Goal: Transaction & Acquisition: Purchase product/service

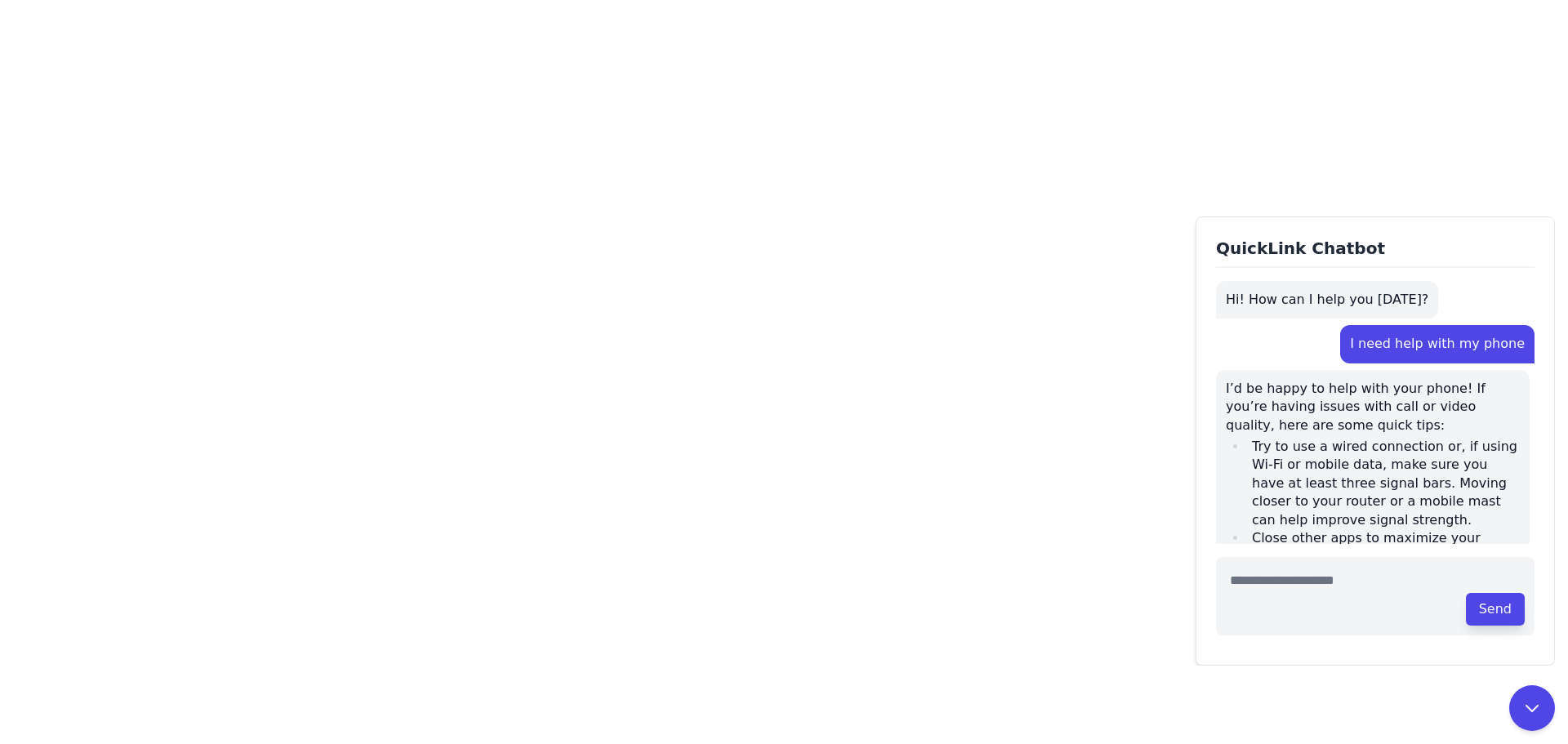
scroll to position [1502, 0]
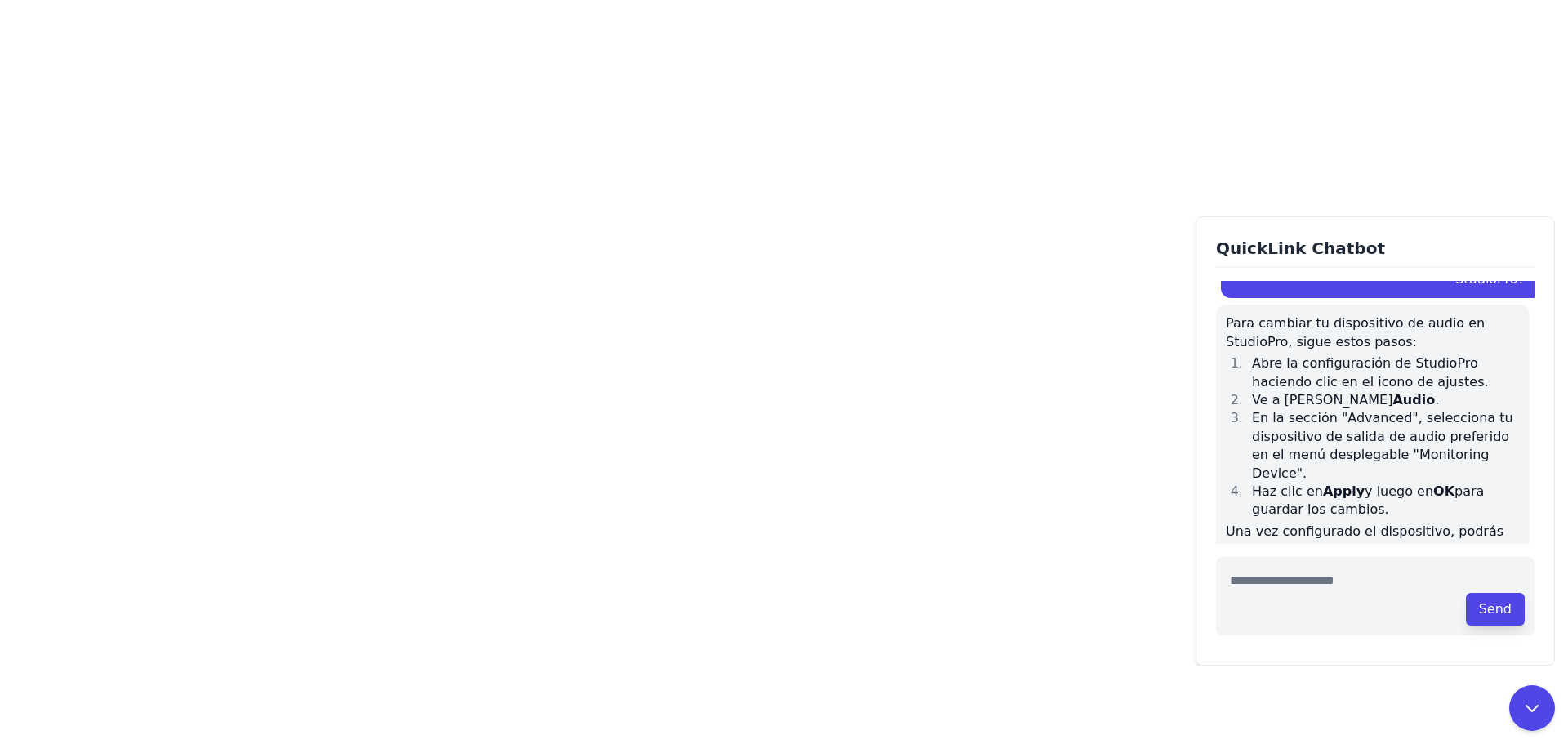
click at [1427, 411] on div "Para cambiar tu dispositivo de audio en StudioPro, sigue estos pasos: Abre la c…" at bounding box center [1372, 485] width 313 height 359
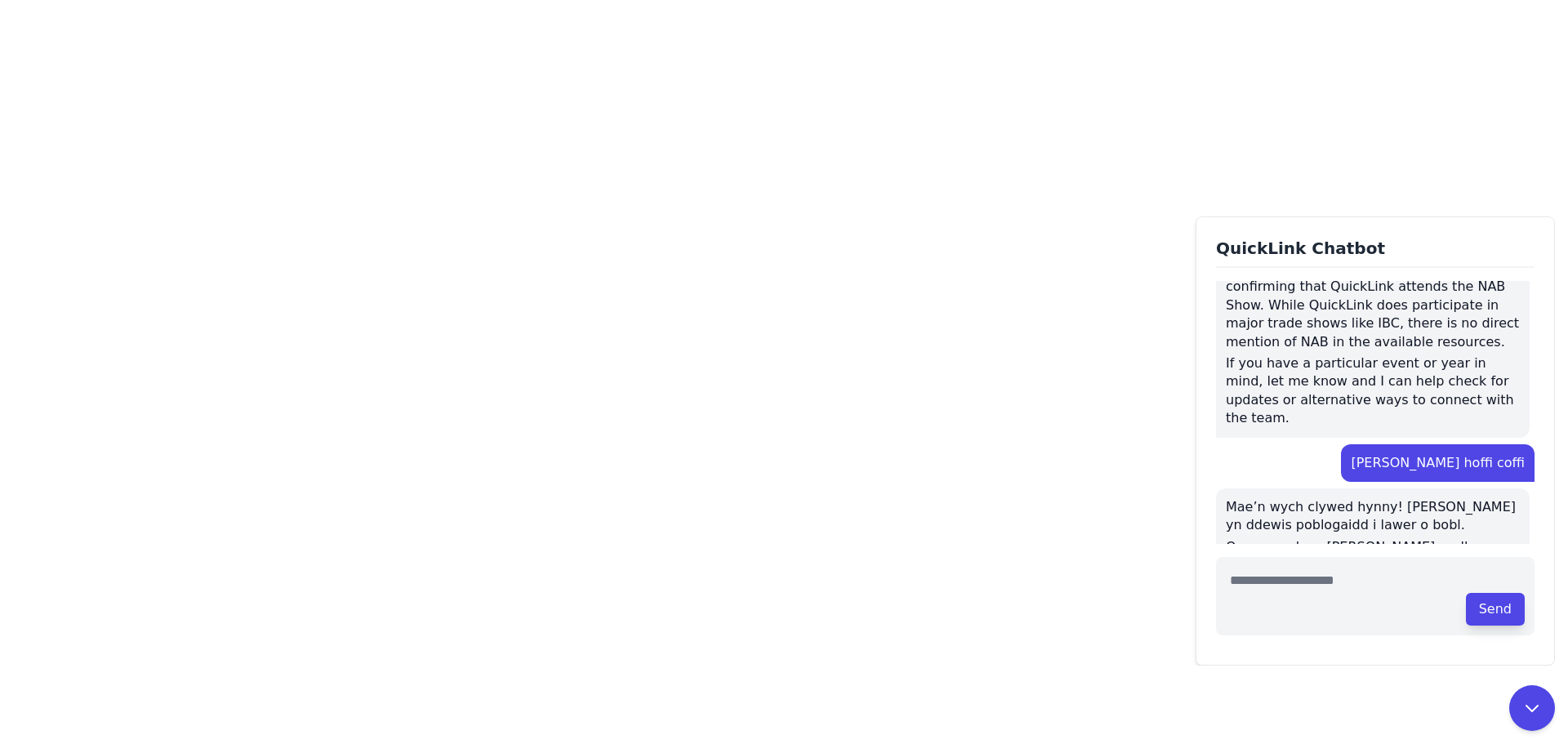
scroll to position [1152, 0]
drag, startPoint x: 1420, startPoint y: 371, endPoint x: 1505, endPoint y: 379, distance: 85.4
click at [1505, 455] on p "[PERSON_NAME] hoffi coffi" at bounding box center [1437, 463] width 174 height 18
click at [1541, 378] on div "QuickLink Chatbot Hi! How can I help you [DATE]? I need help with my phone I’d …" at bounding box center [1375, 441] width 359 height 449
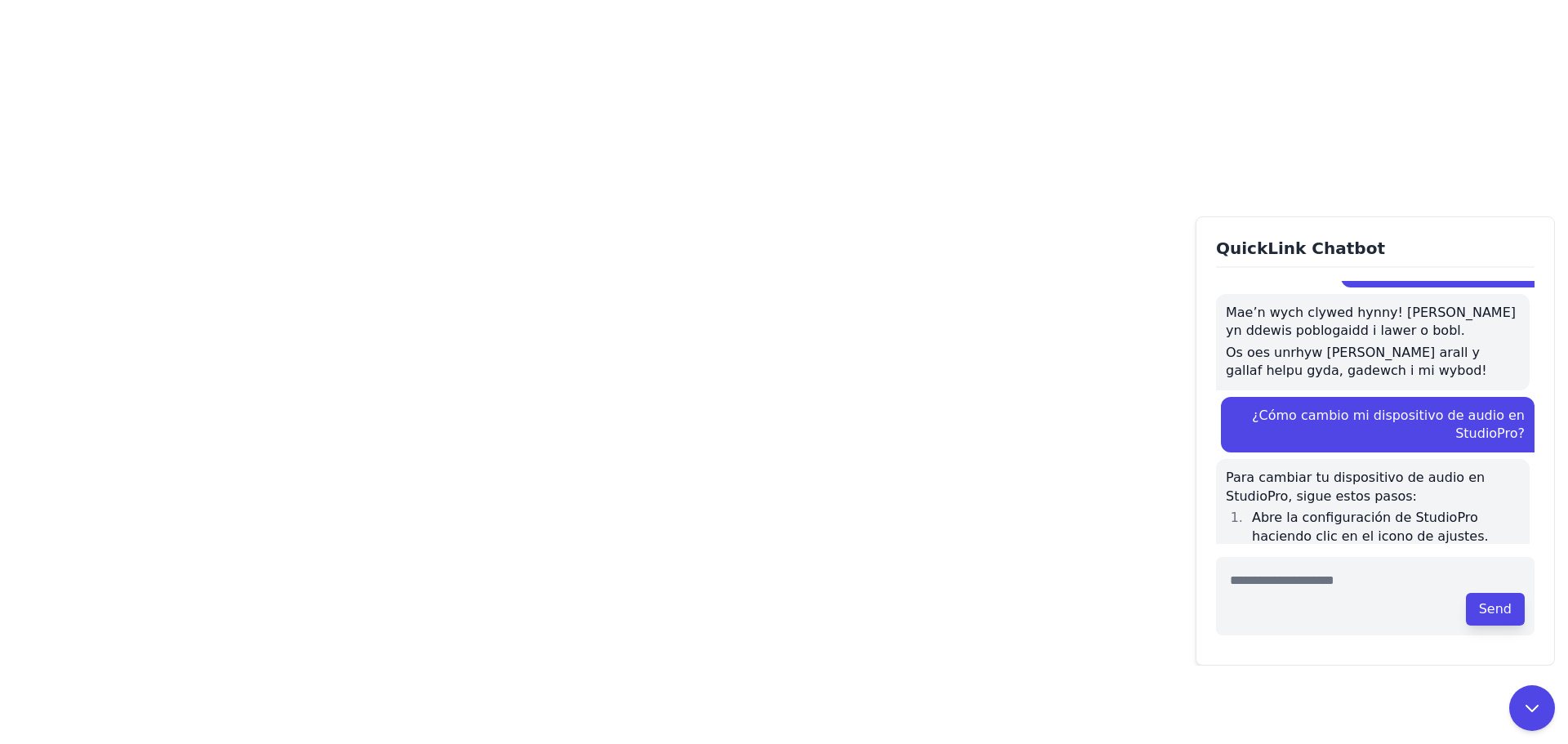
scroll to position [1502, 0]
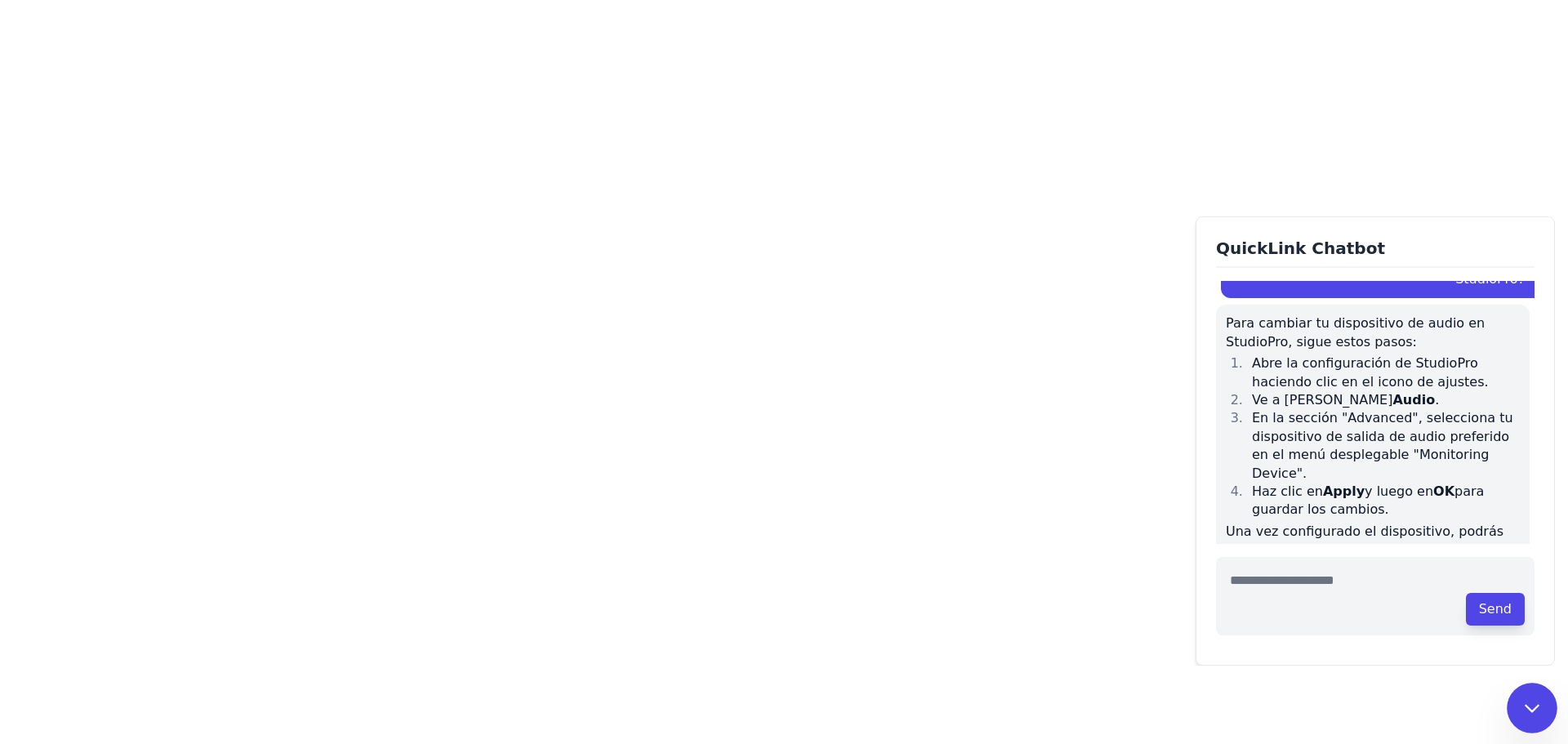
click at [1530, 725] on button at bounding box center [1532, 708] width 50 height 50
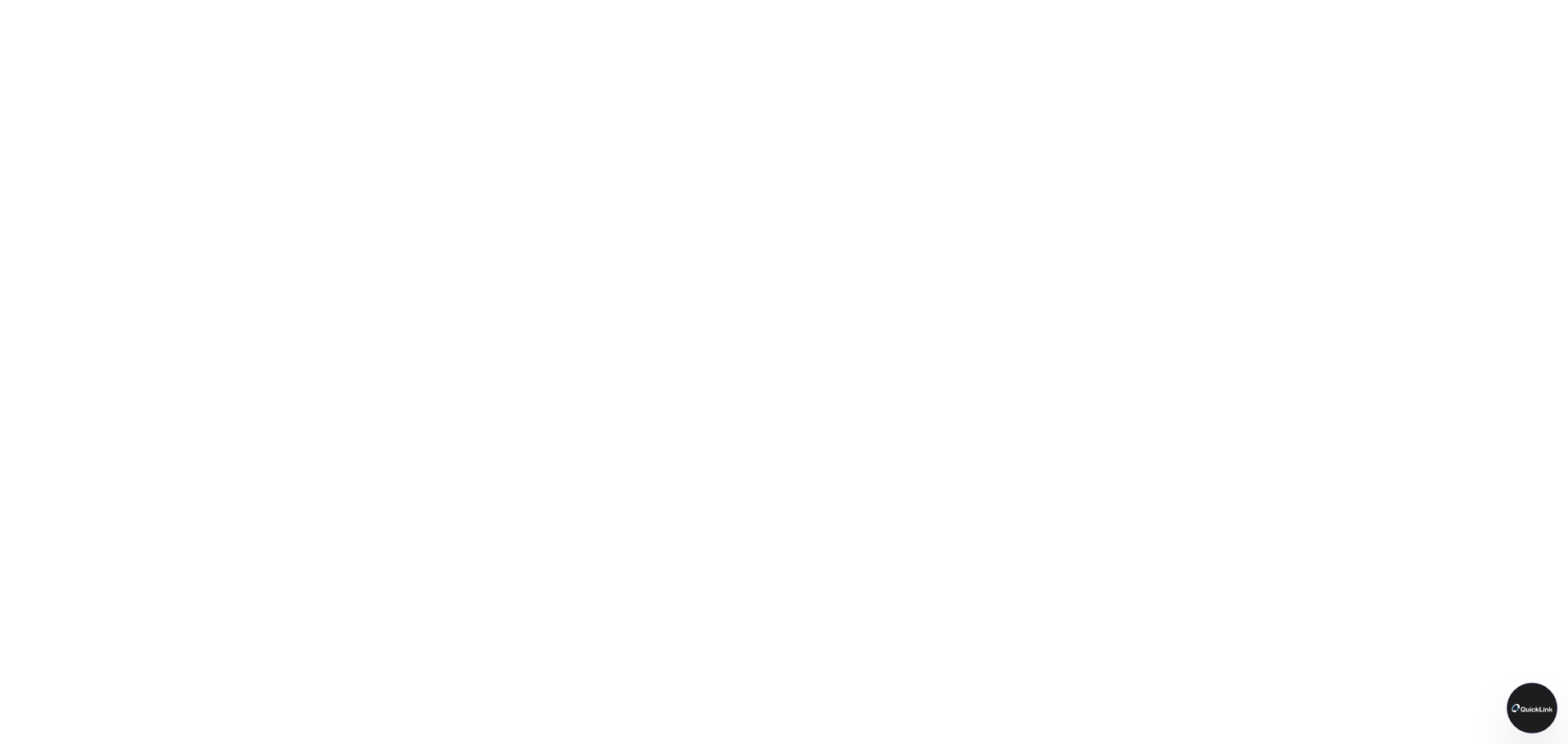
click at [1533, 712] on img at bounding box center [1532, 708] width 50 height 50
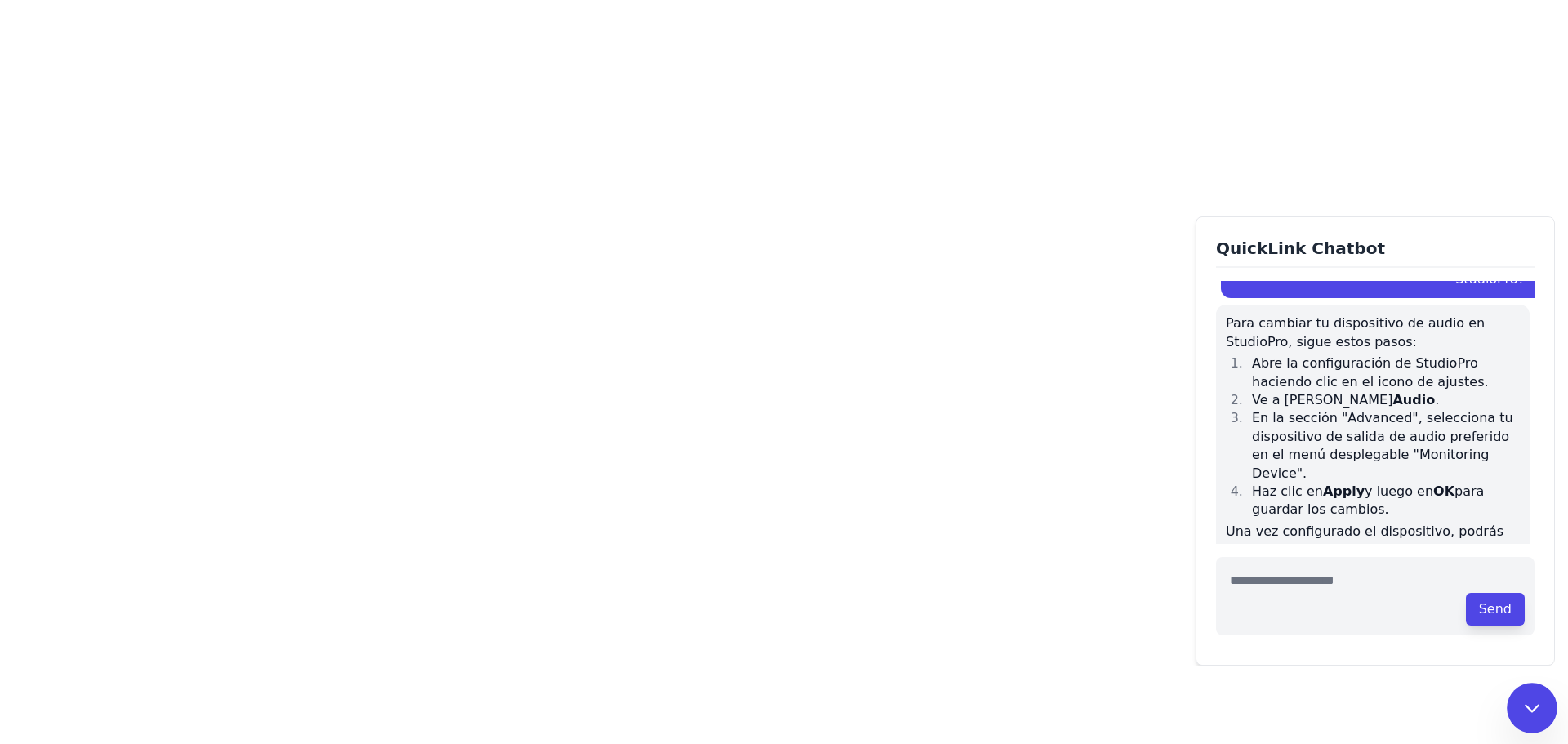
click at [1534, 710] on icon at bounding box center [1531, 709] width 12 height 7
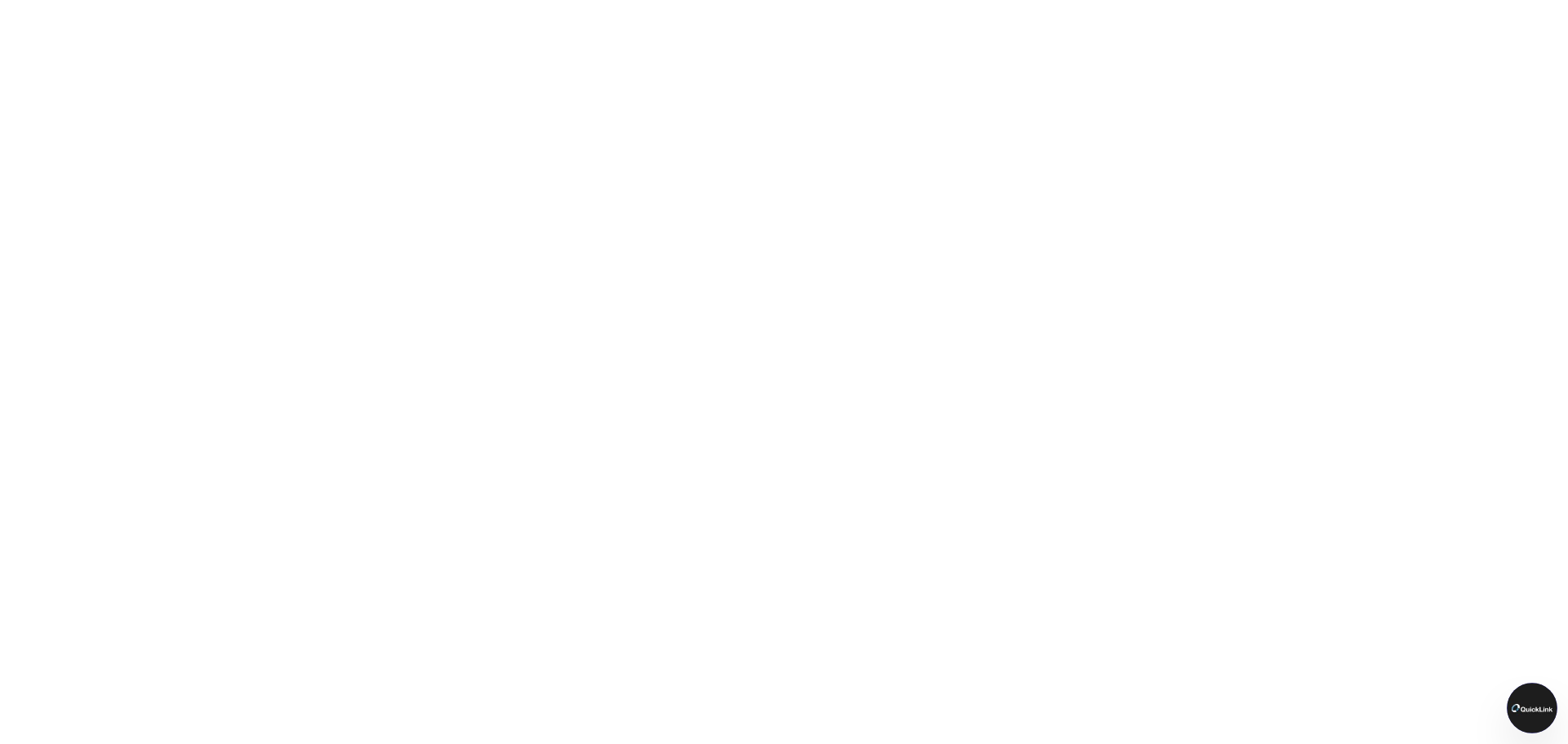
click at [1525, 708] on img at bounding box center [1532, 708] width 50 height 50
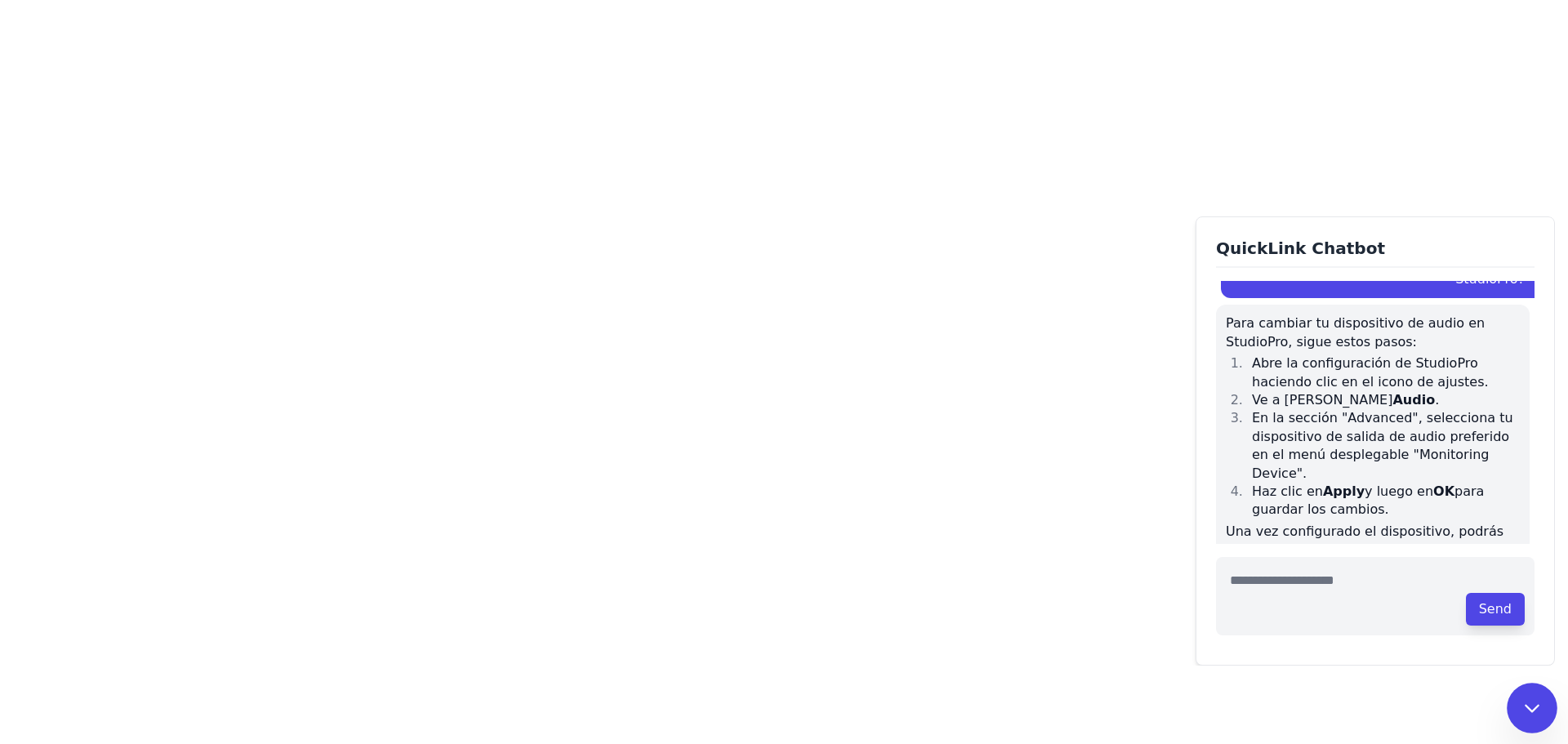
click at [1516, 703] on button at bounding box center [1532, 708] width 50 height 50
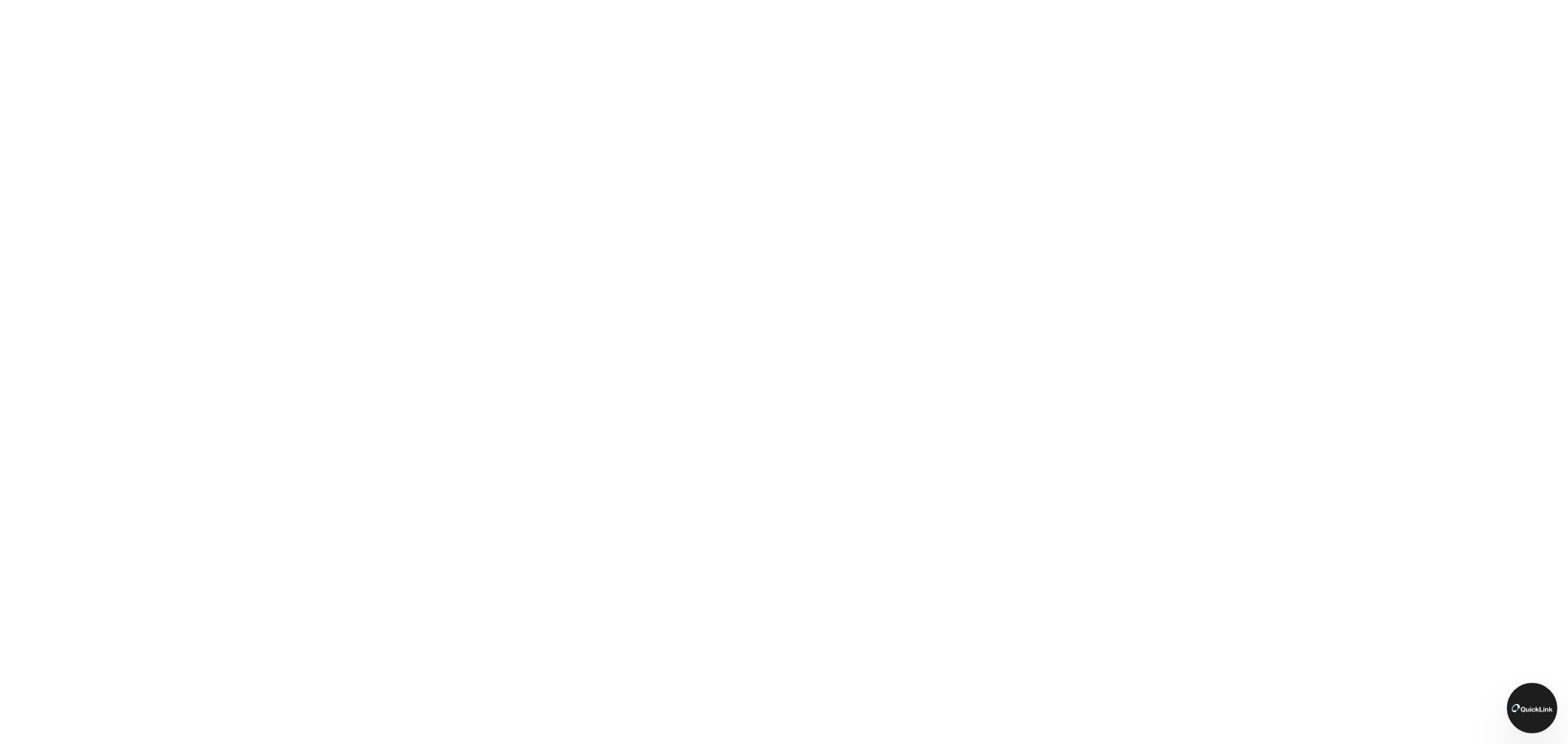
click at [1537, 690] on img at bounding box center [1532, 708] width 50 height 50
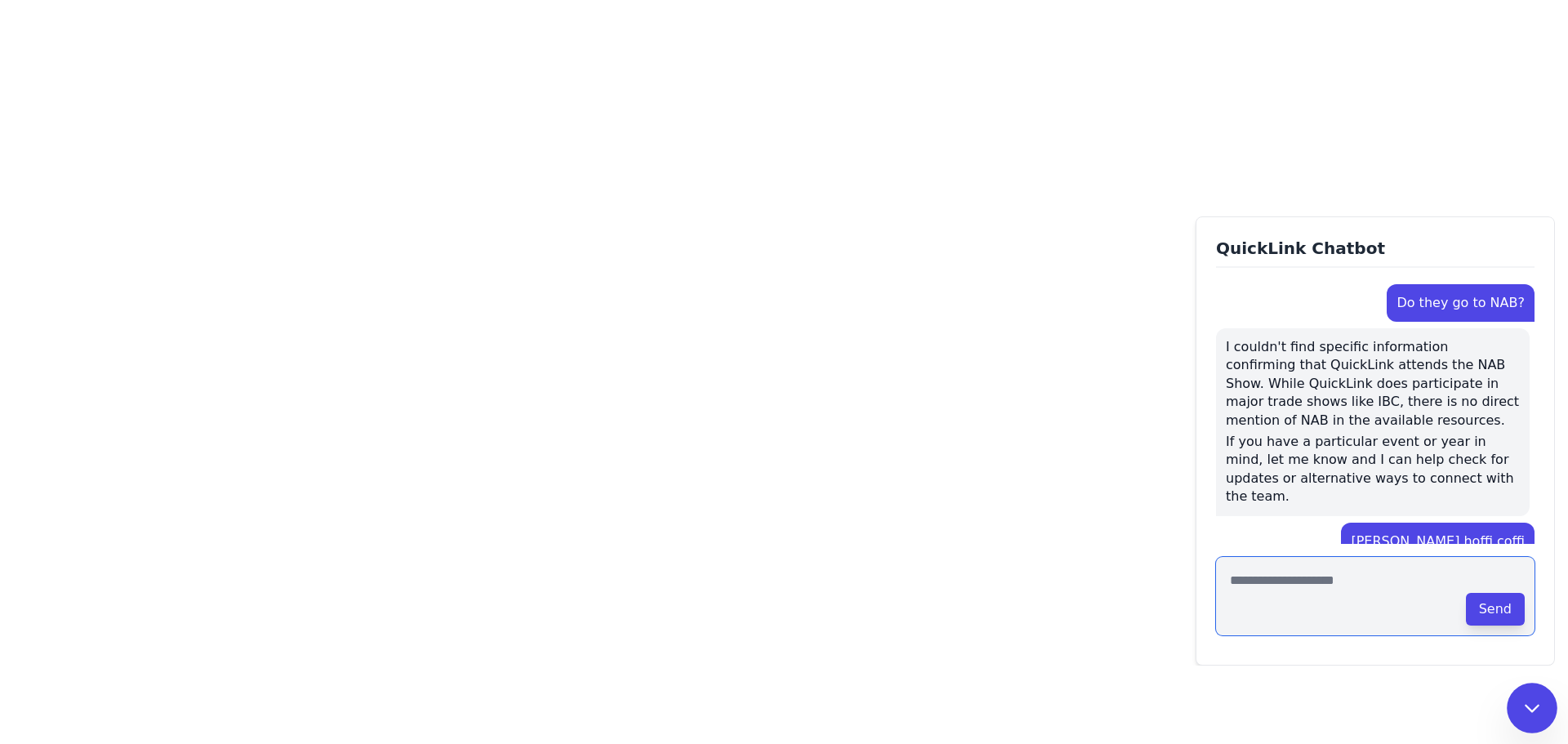
scroll to position [1072, 0]
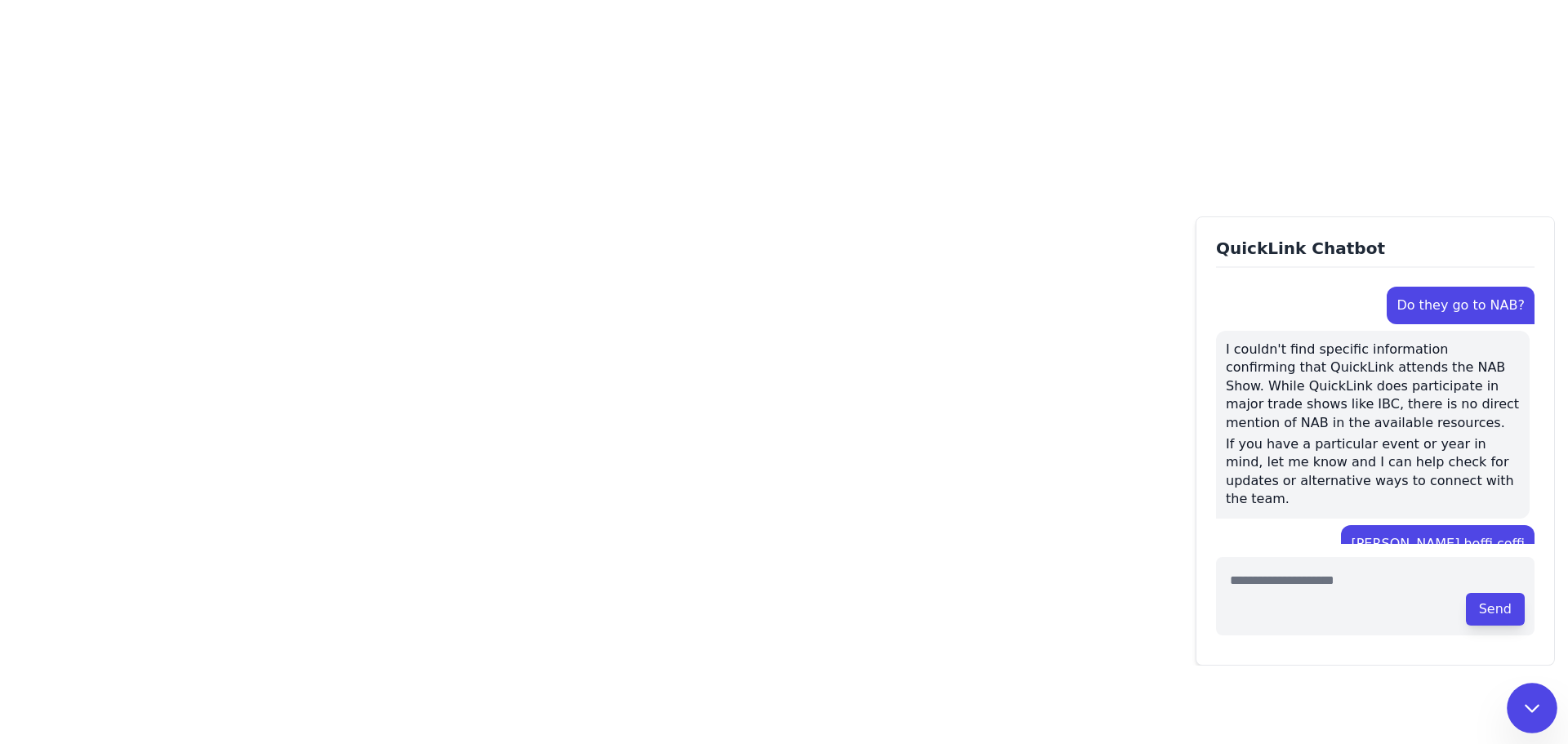
click at [1037, 358] on body "QuickLink Chatbot Hi! How can I help you today? I need help with my phone I’d b…" at bounding box center [784, 372] width 1568 height 744
click at [1284, 582] on textarea at bounding box center [1375, 596] width 319 height 78
type textarea "**********"
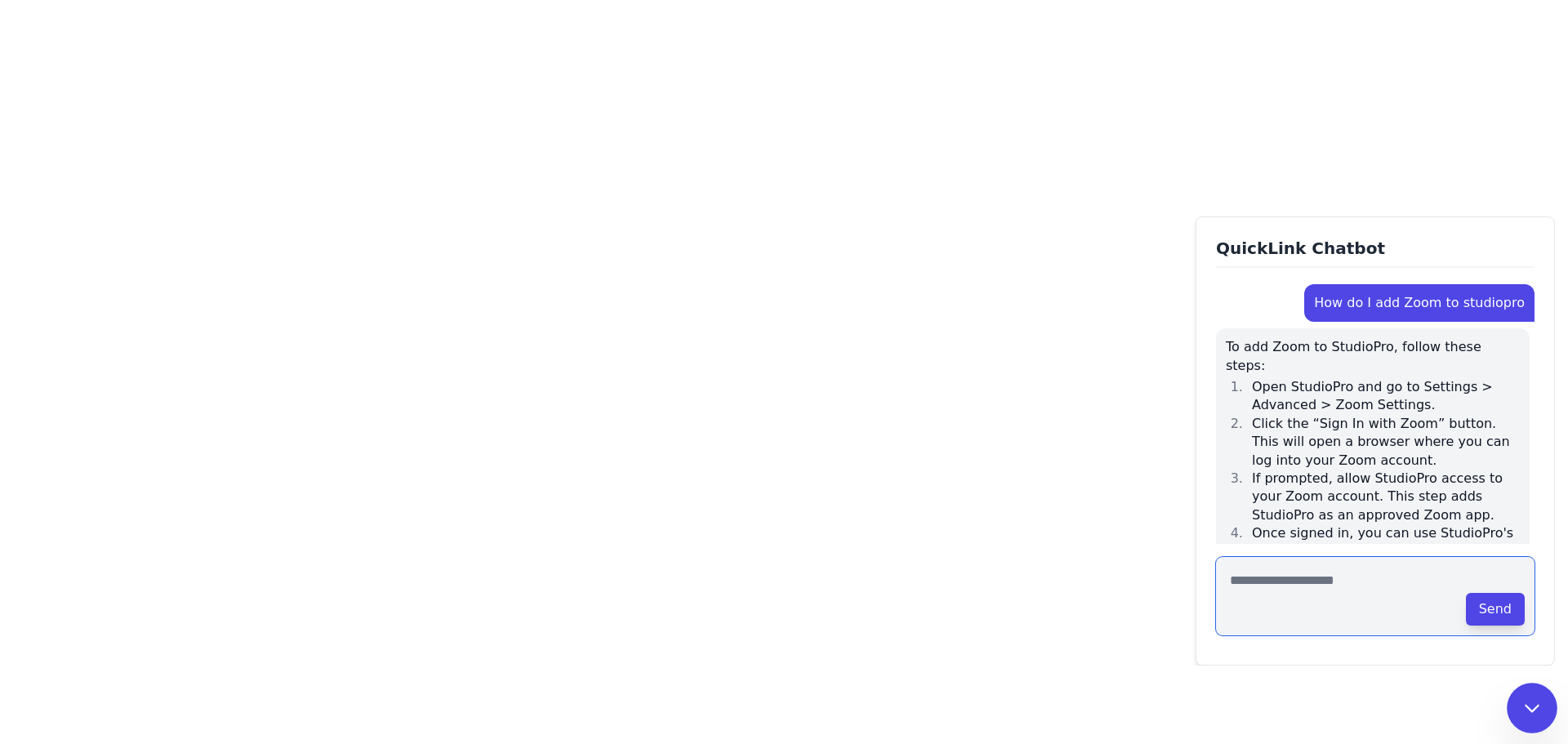
scroll to position [1951, 0]
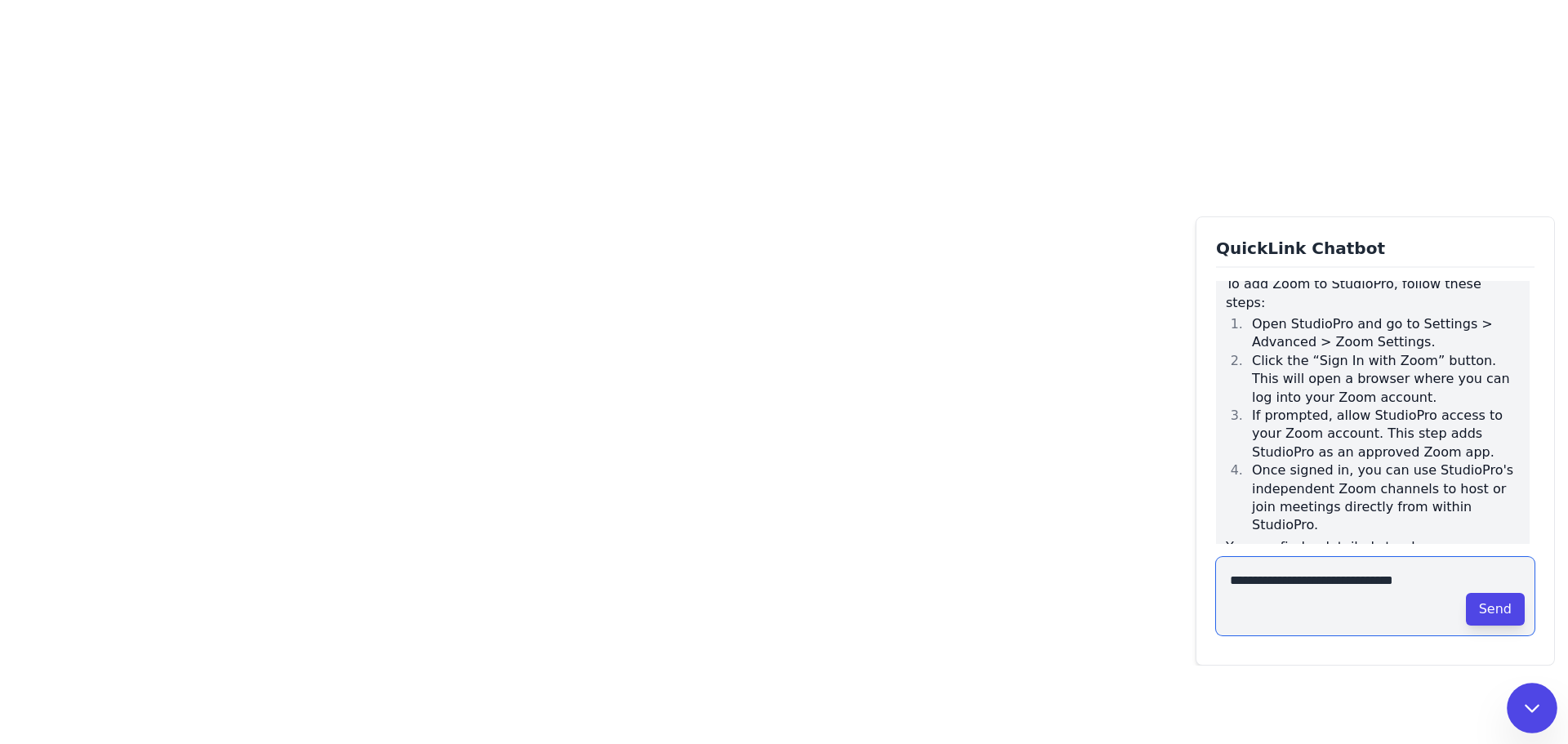
type textarea "**********"
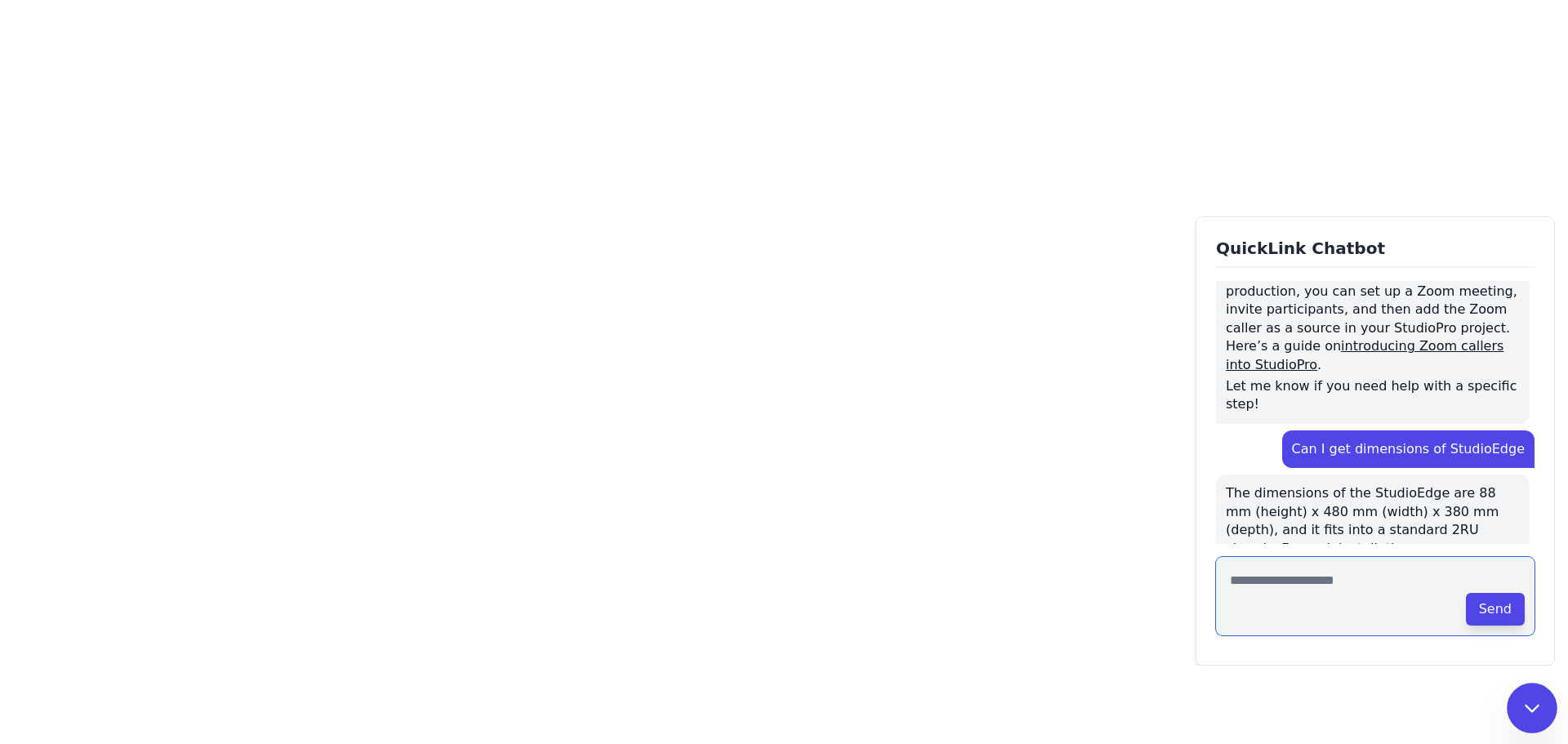
scroll to position [2249, 0]
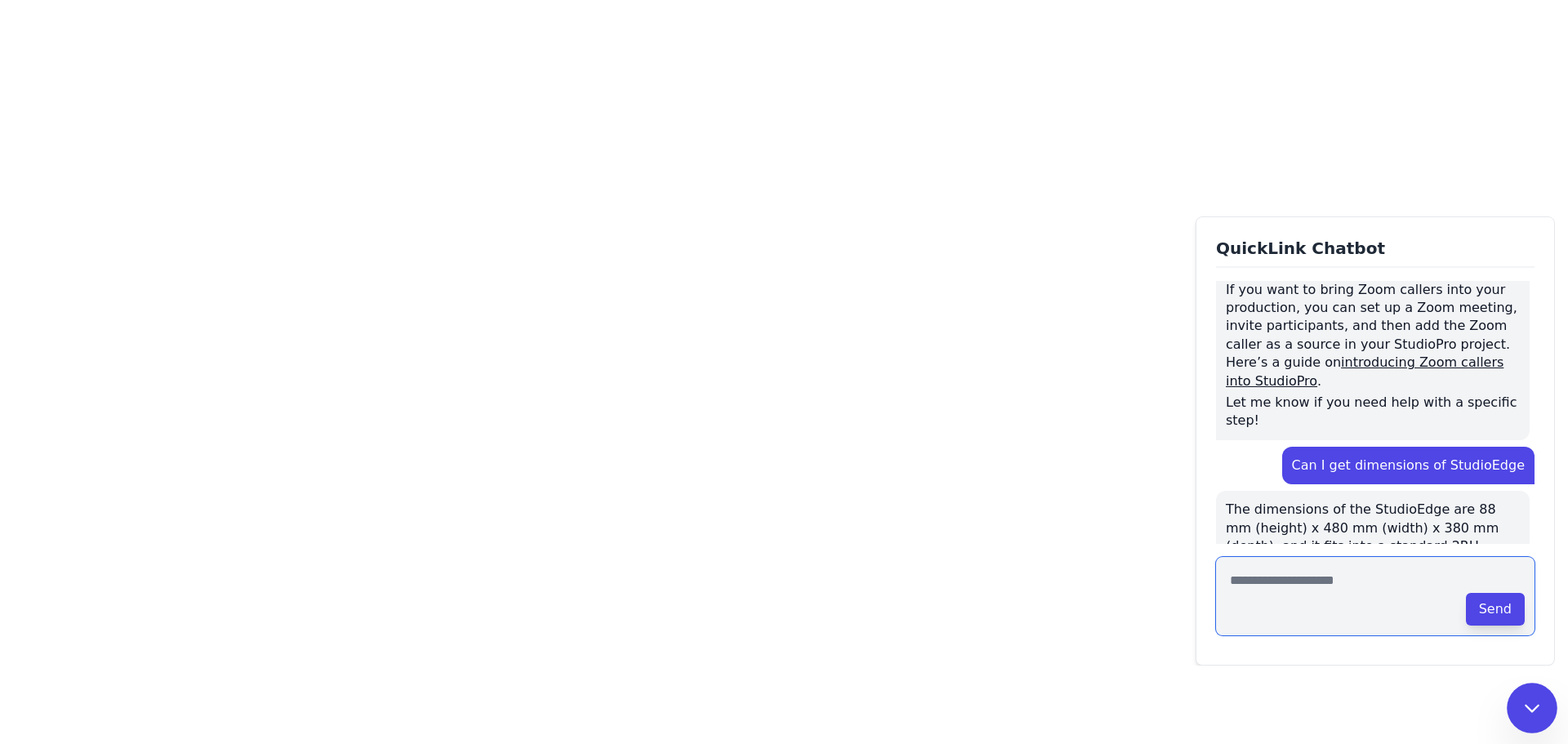
type textarea "*"
type textarea "**********"
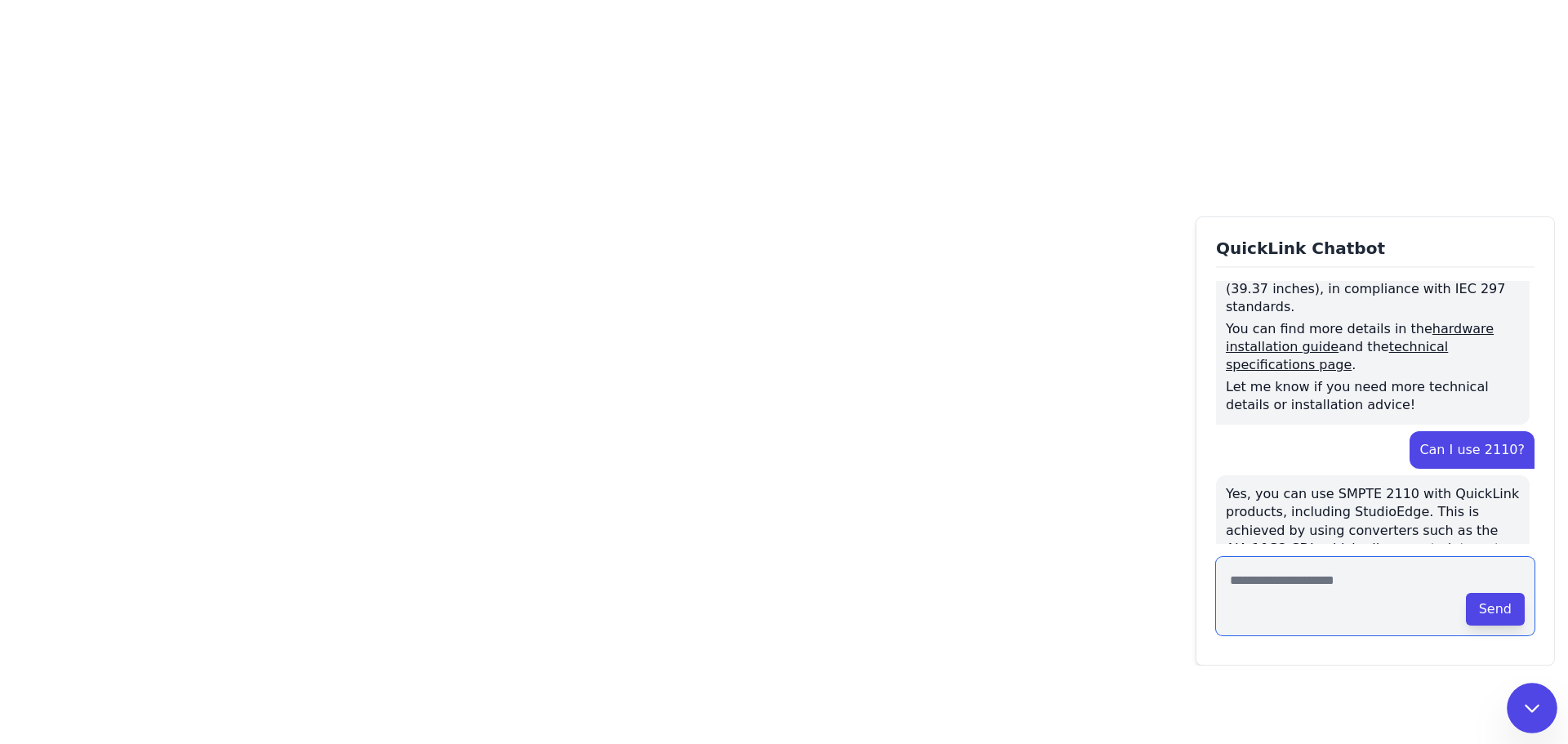
scroll to position [2563, 0]
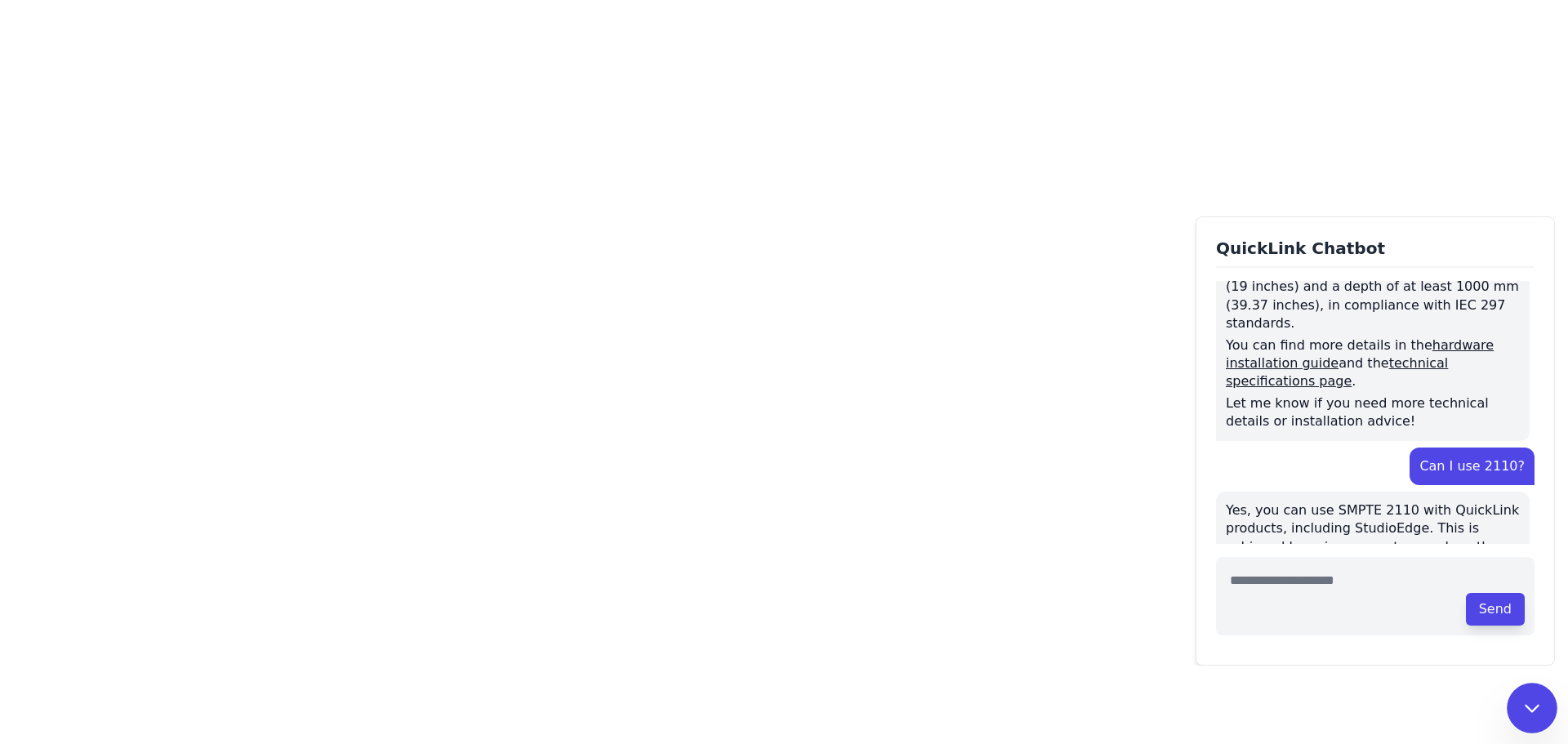
click at [1433, 671] on div "QuickLink guide on 2110 support" at bounding box center [1369, 687] width 289 height 33
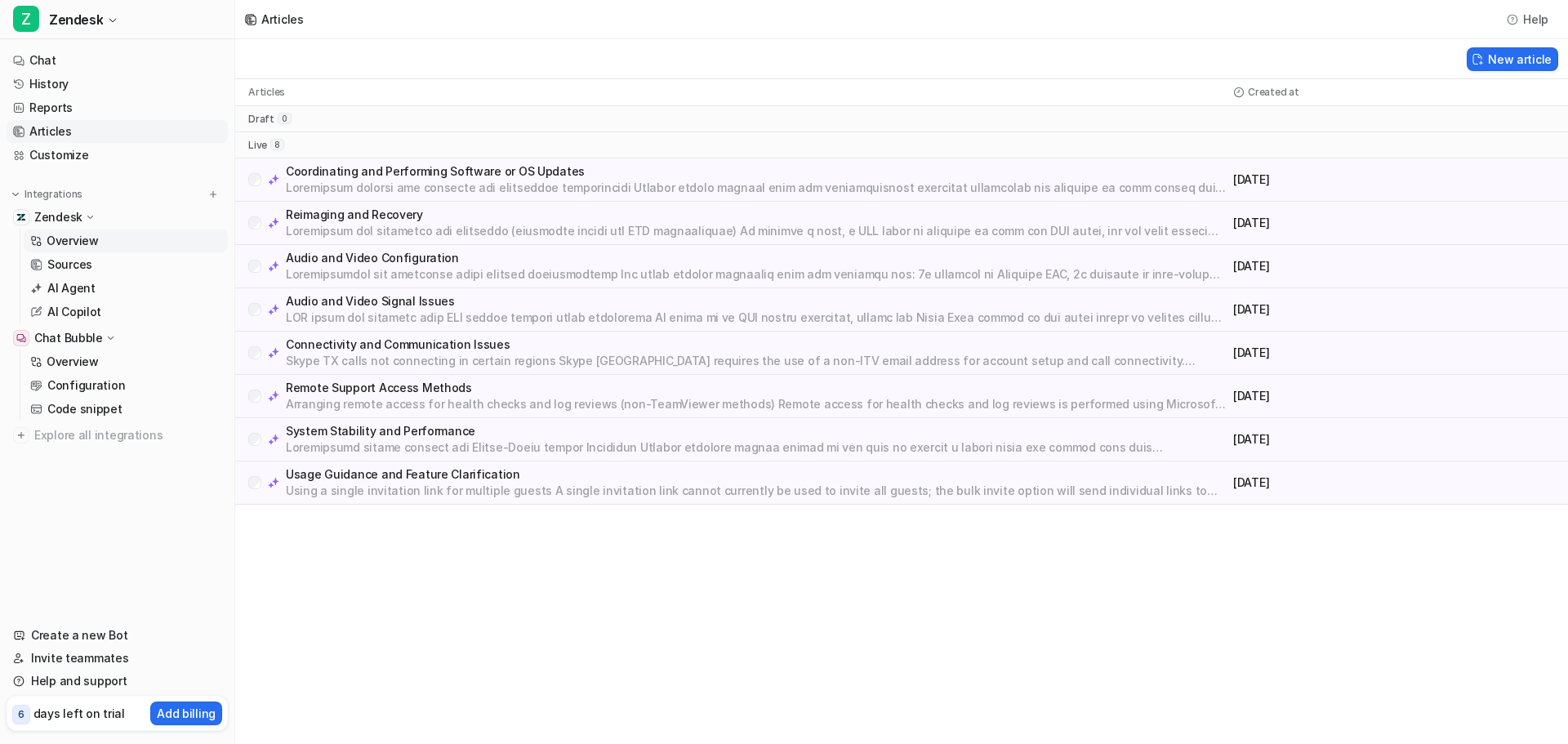
click at [74, 246] on p "Overview" at bounding box center [72, 241] width 52 height 17
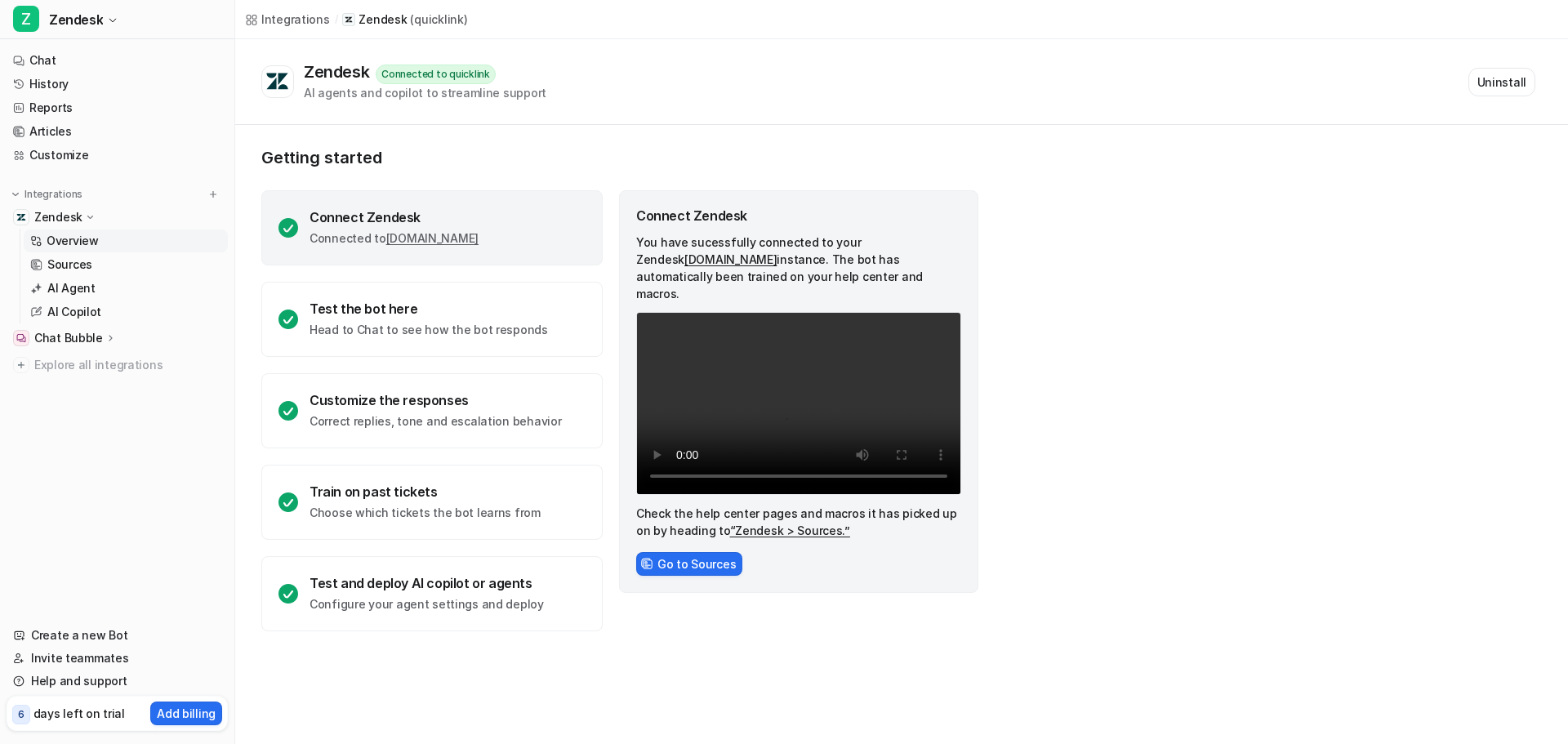
click at [85, 339] on p "Chat Bubble" at bounding box center [69, 339] width 69 height 17
click at [199, 720] on p "Add billing" at bounding box center [186, 713] width 59 height 17
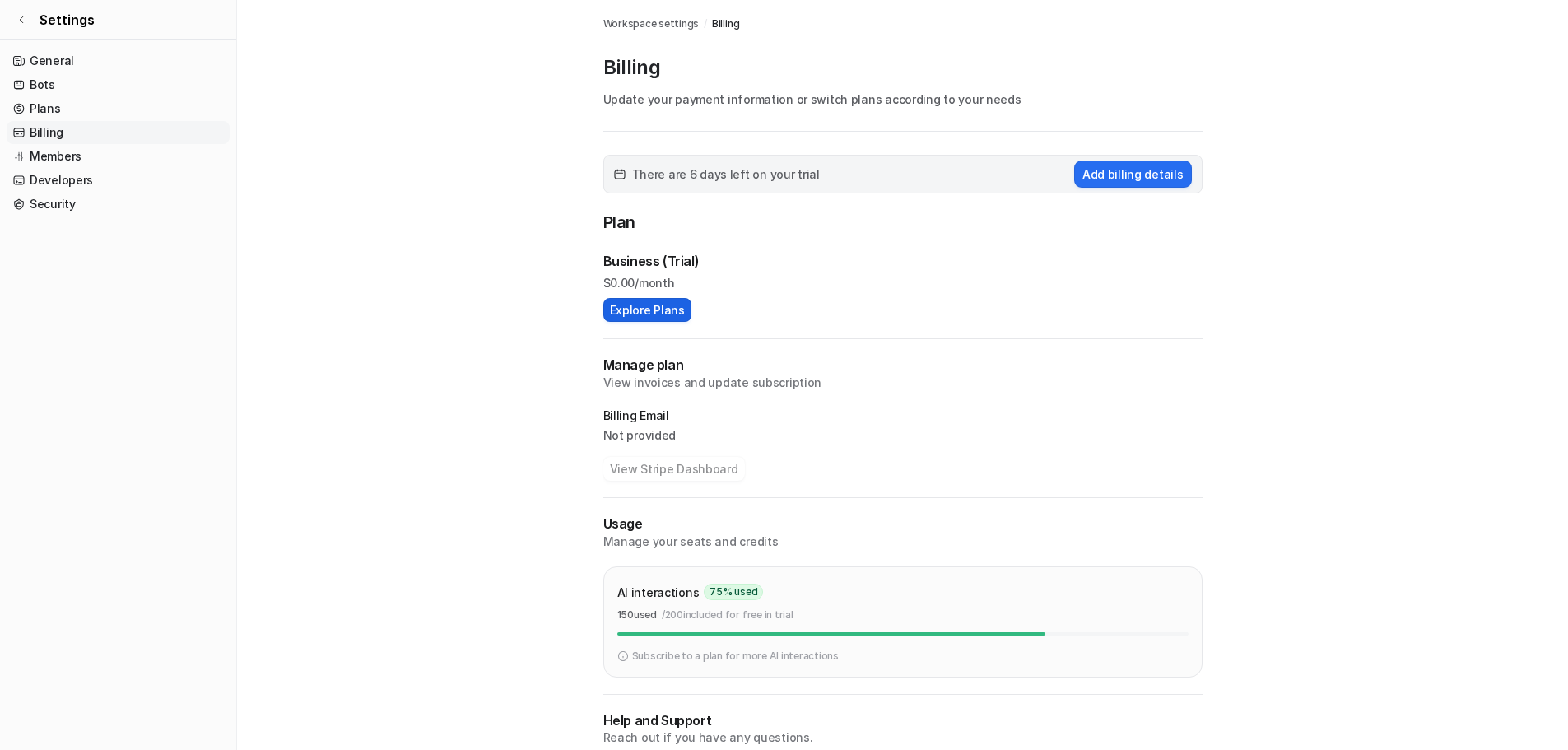
click at [666, 308] on button "Explore Plans" at bounding box center [648, 309] width 88 height 23
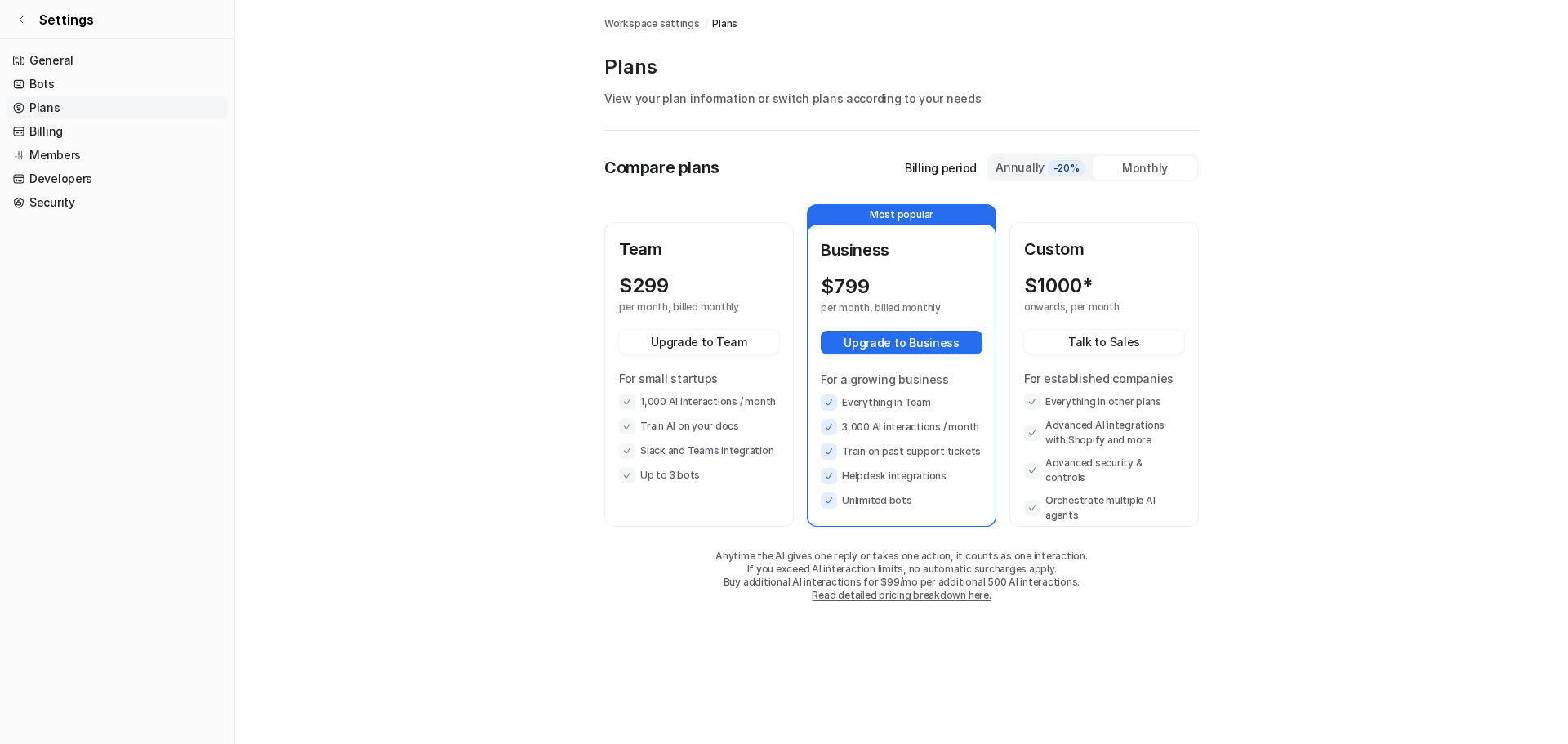
click at [1010, 166] on div "Annually -20%" at bounding box center [1040, 166] width 91 height 18
click at [1158, 163] on div "Monthly" at bounding box center [1144, 167] width 104 height 23
click at [1037, 168] on div "Annually -20%" at bounding box center [1040, 166] width 91 height 18
click at [1138, 170] on div "Monthly" at bounding box center [1144, 167] width 104 height 23
click at [1004, 166] on div "Annually -20%" at bounding box center [1040, 166] width 91 height 18
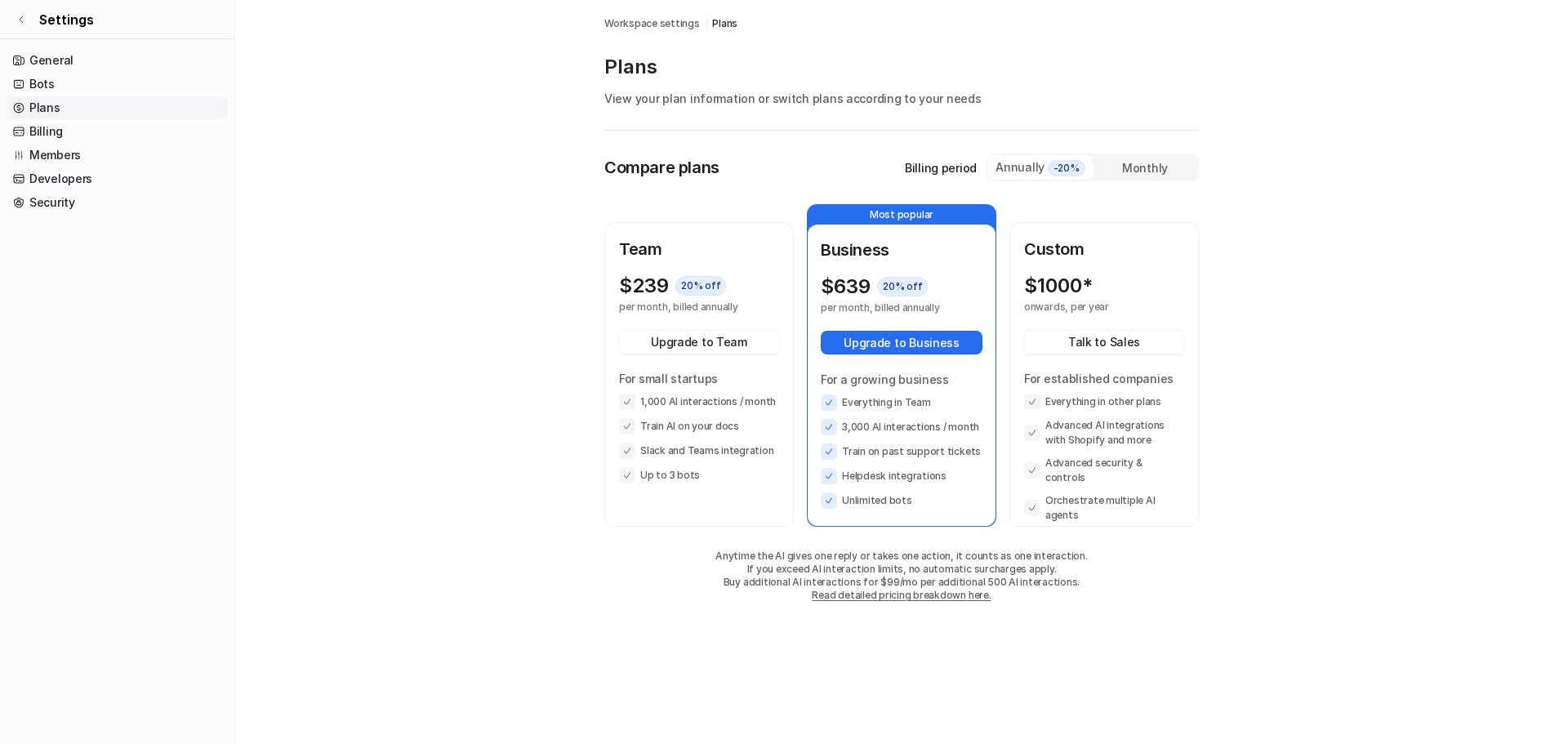
click at [639, 279] on p "$ 239" at bounding box center [644, 286] width 50 height 23
drag, startPoint x: 1072, startPoint y: 582, endPoint x: 879, endPoint y: 580, distance: 193.0
click at [879, 580] on p "Buy additional AI interactions for $99/mo per additional 500 AI interactions." at bounding box center [901, 582] width 594 height 13
